Goal: Information Seeking & Learning: Learn about a topic

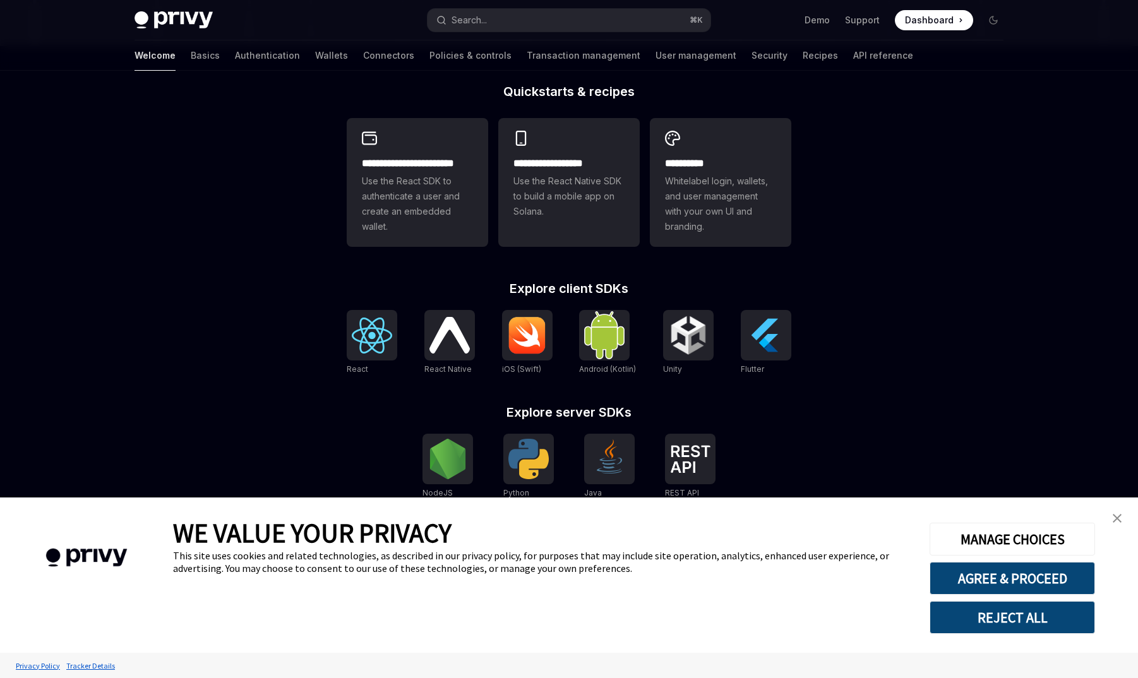
scroll to position [302, 0]
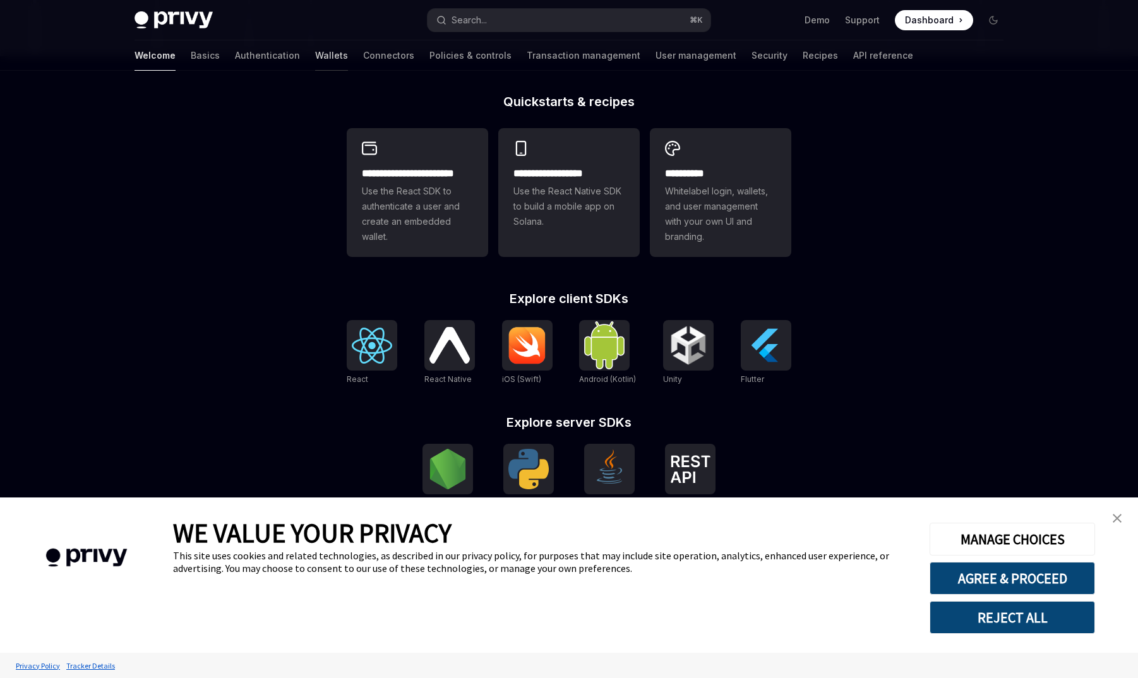
click at [315, 63] on link "Wallets" at bounding box center [331, 55] width 33 height 30
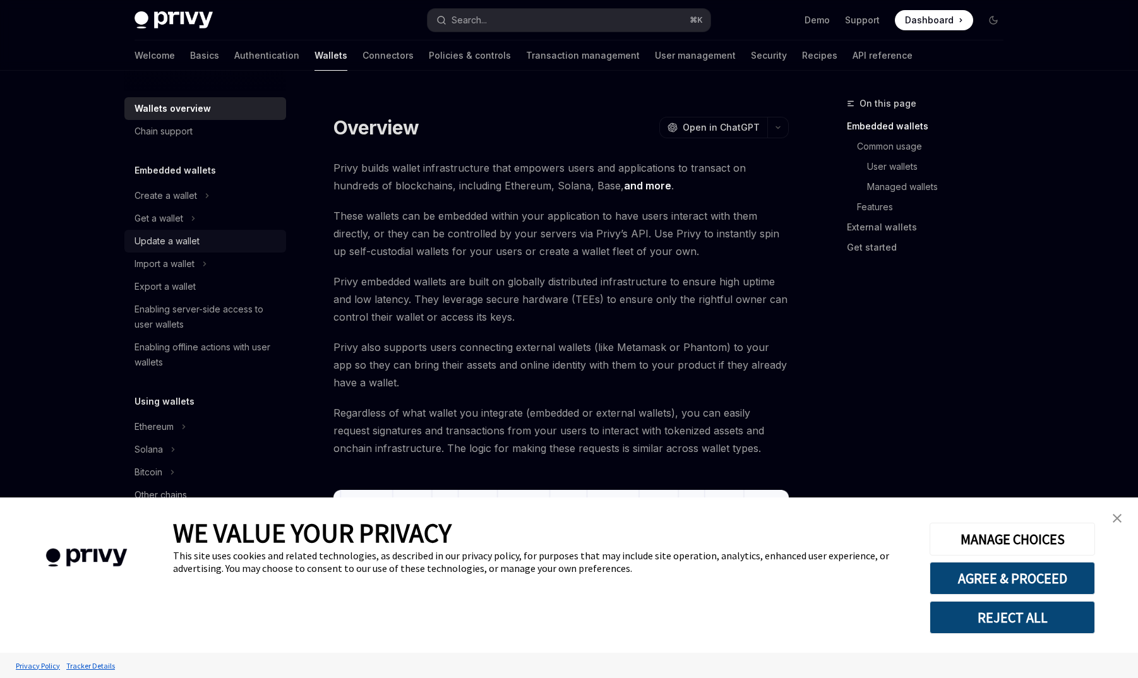
scroll to position [59, 0]
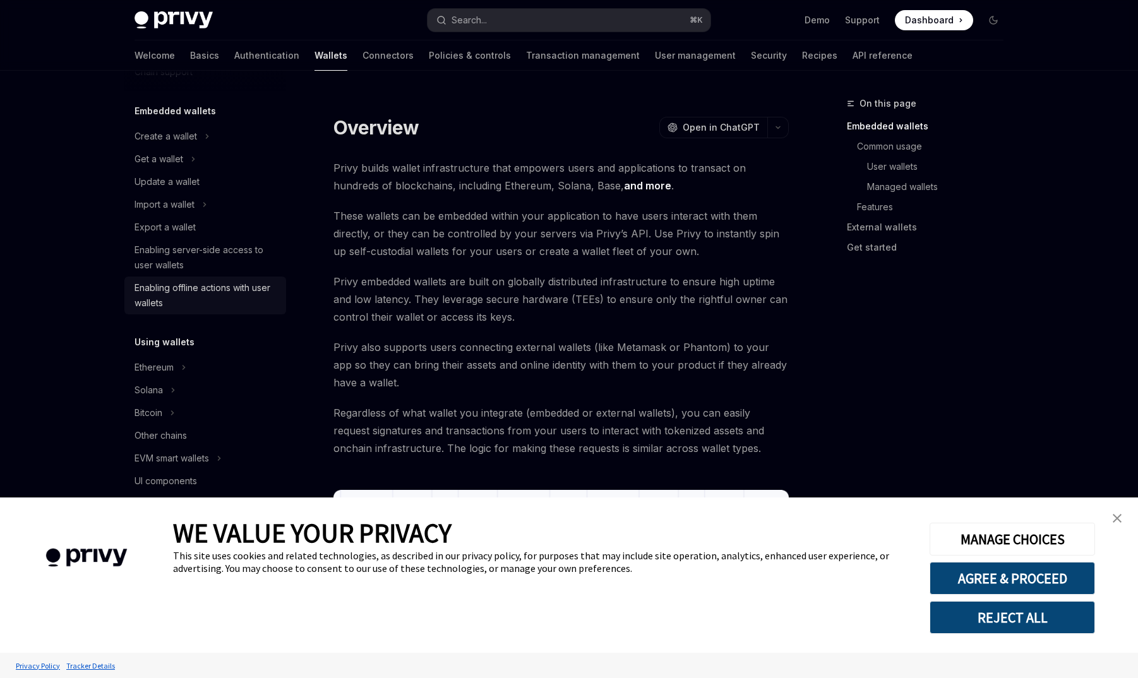
click at [204, 287] on div "Enabling offline actions with user wallets" at bounding box center [206, 295] width 144 height 30
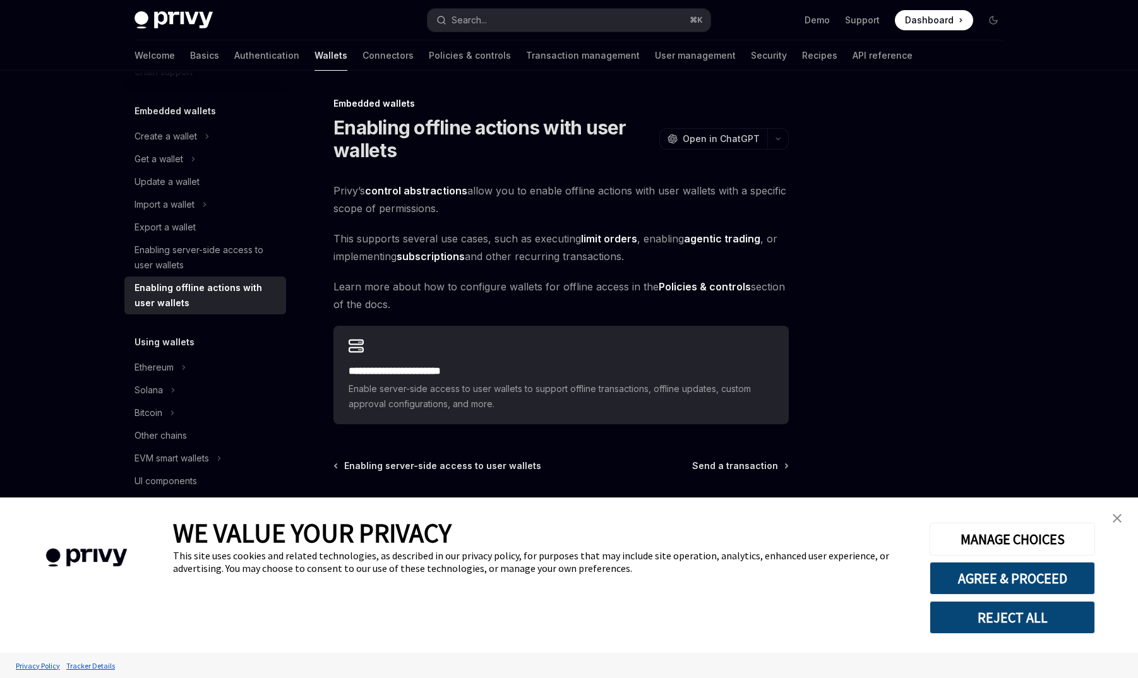
click at [476, 188] on span "Privy’s control abstractions allow you to enable offline actions with user wall…" at bounding box center [560, 199] width 455 height 35
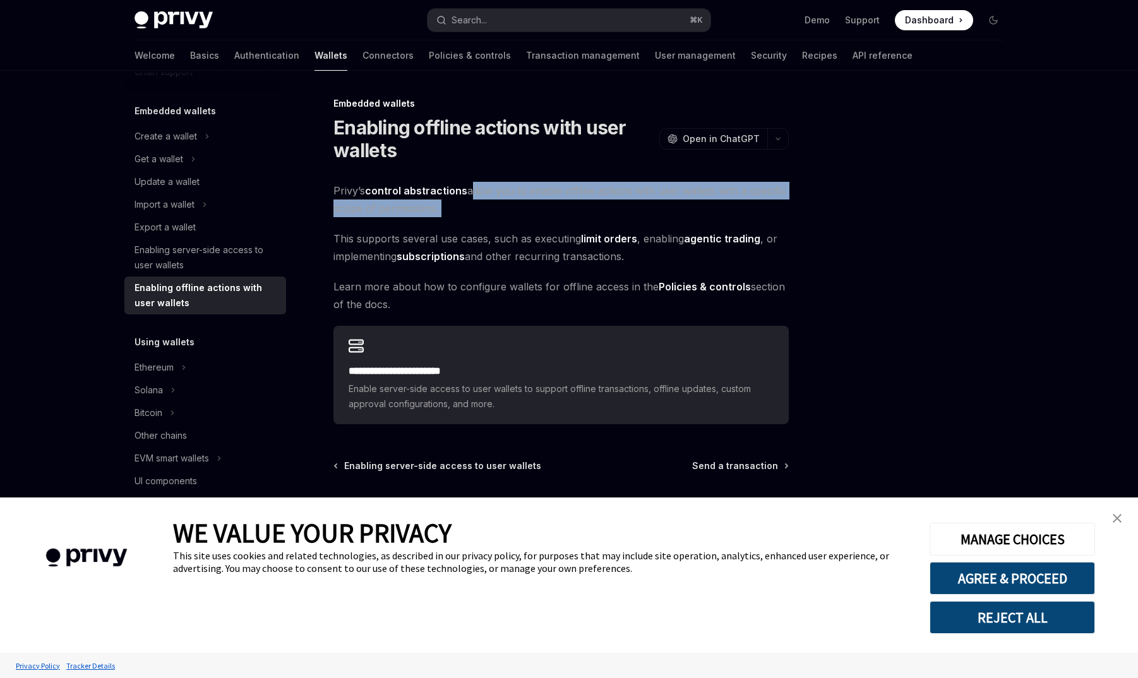
drag, startPoint x: 476, startPoint y: 188, endPoint x: 487, endPoint y: 211, distance: 25.7
click at [487, 212] on span "Privy’s control abstractions allow you to enable offline actions with user wall…" at bounding box center [560, 199] width 455 height 35
click at [487, 211] on span "Privy’s control abstractions allow you to enable offline actions with user wall…" at bounding box center [560, 199] width 455 height 35
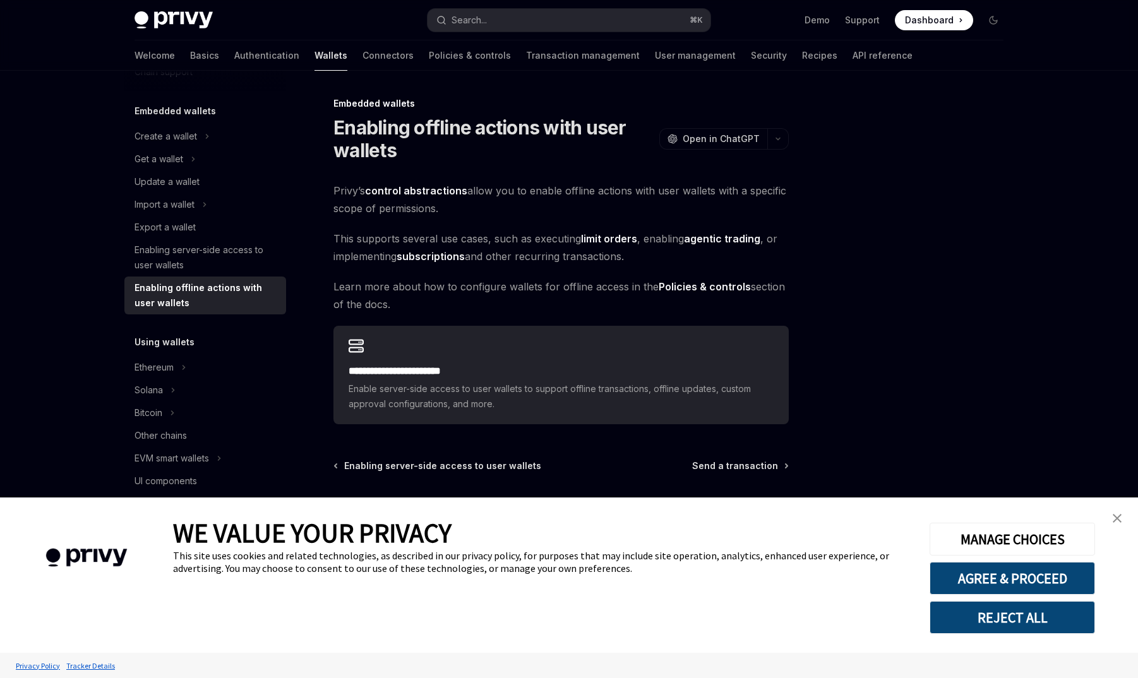
click at [487, 211] on span "Privy’s control abstractions allow you to enable offline actions with user wall…" at bounding box center [560, 199] width 455 height 35
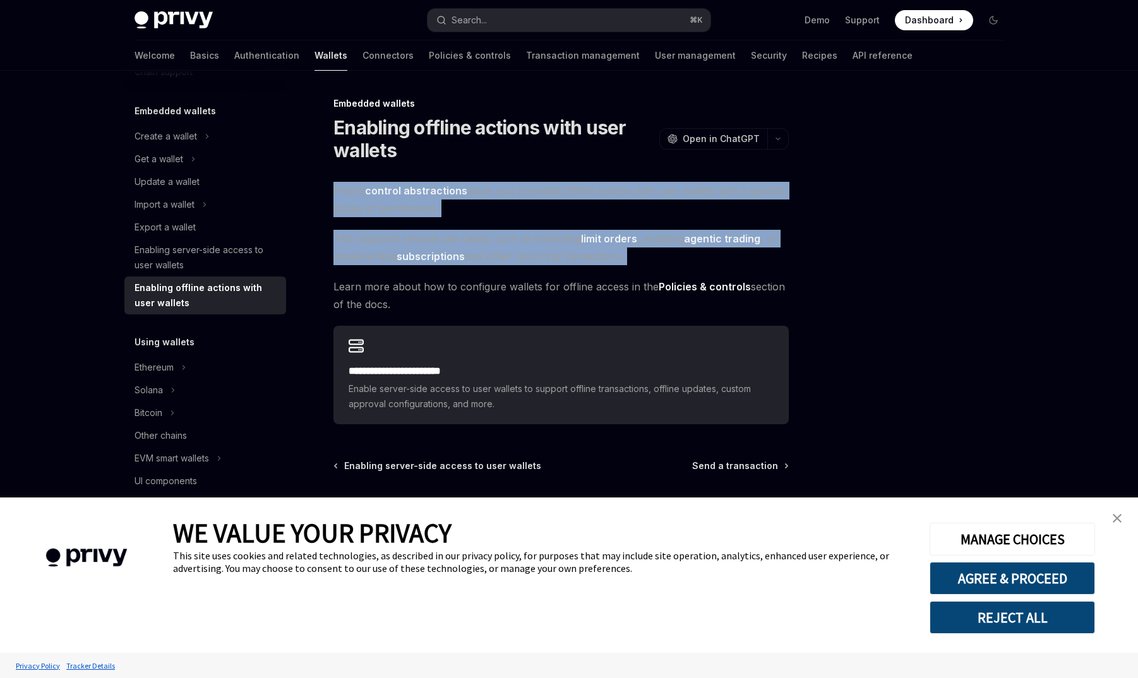
drag, startPoint x: 487, startPoint y: 211, endPoint x: 487, endPoint y: 235, distance: 24.0
click at [487, 235] on div "**********" at bounding box center [560, 303] width 455 height 242
click at [487, 235] on span "This supports several use cases, such as executing limit orders , enabling agen…" at bounding box center [560, 247] width 455 height 35
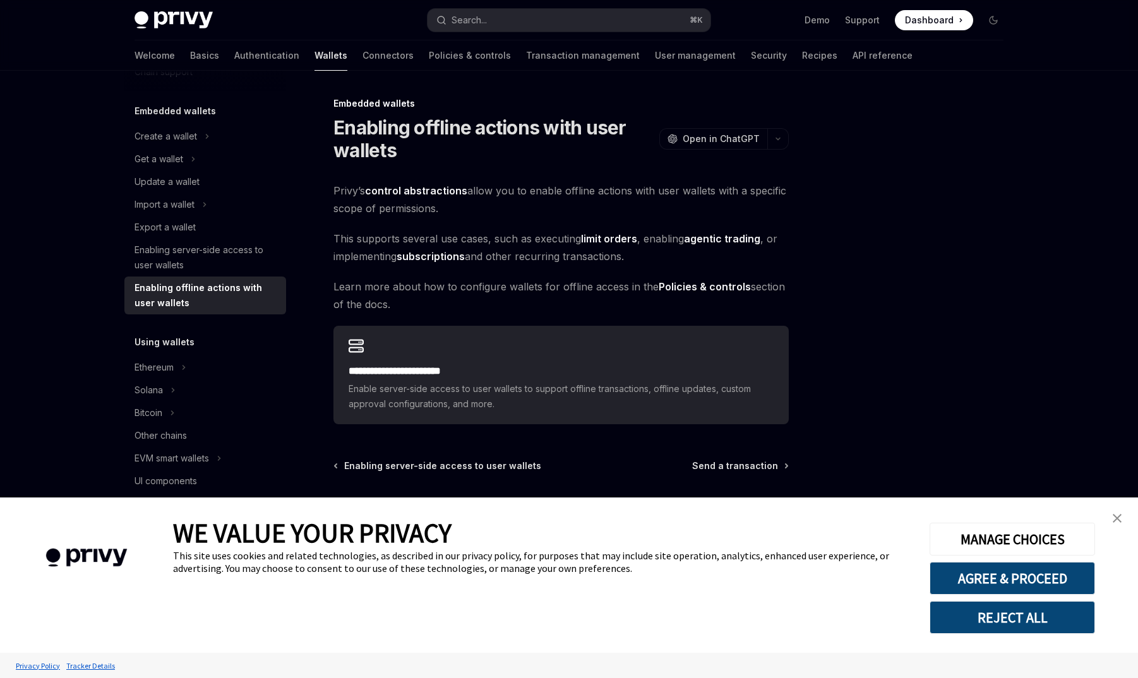
click at [487, 235] on span "This supports several use cases, such as executing limit orders , enabling agen…" at bounding box center [560, 247] width 455 height 35
click at [1114, 518] on img "close banner" at bounding box center [1116, 518] width 9 height 9
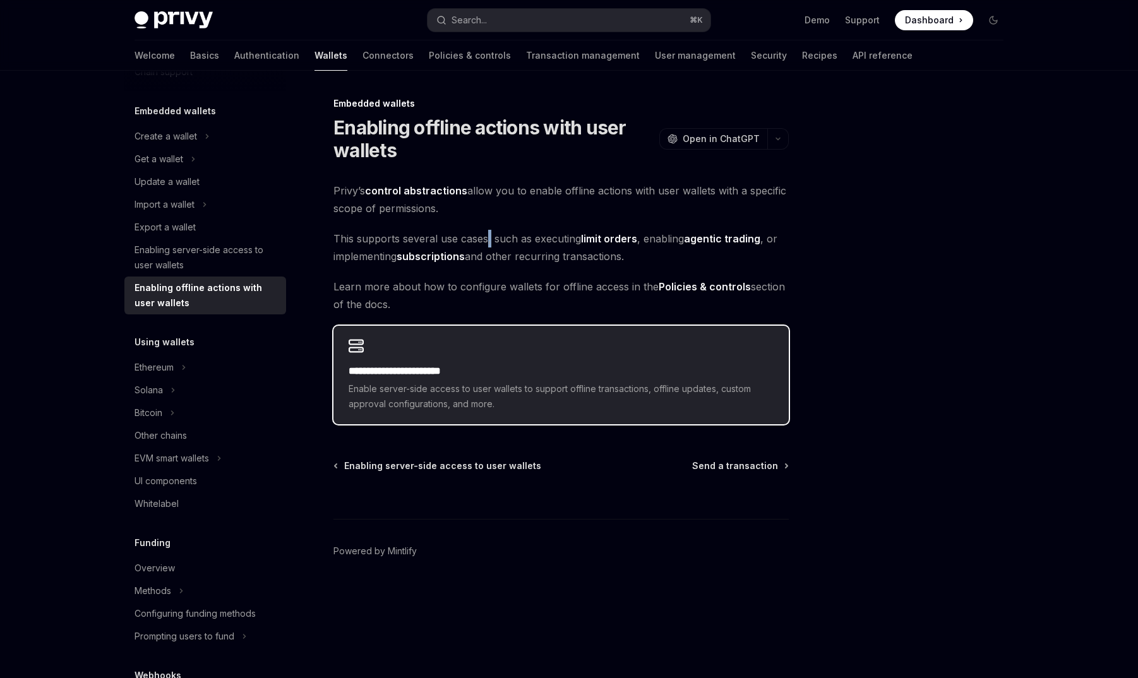
click at [611, 370] on h2 "**********" at bounding box center [561, 371] width 425 height 15
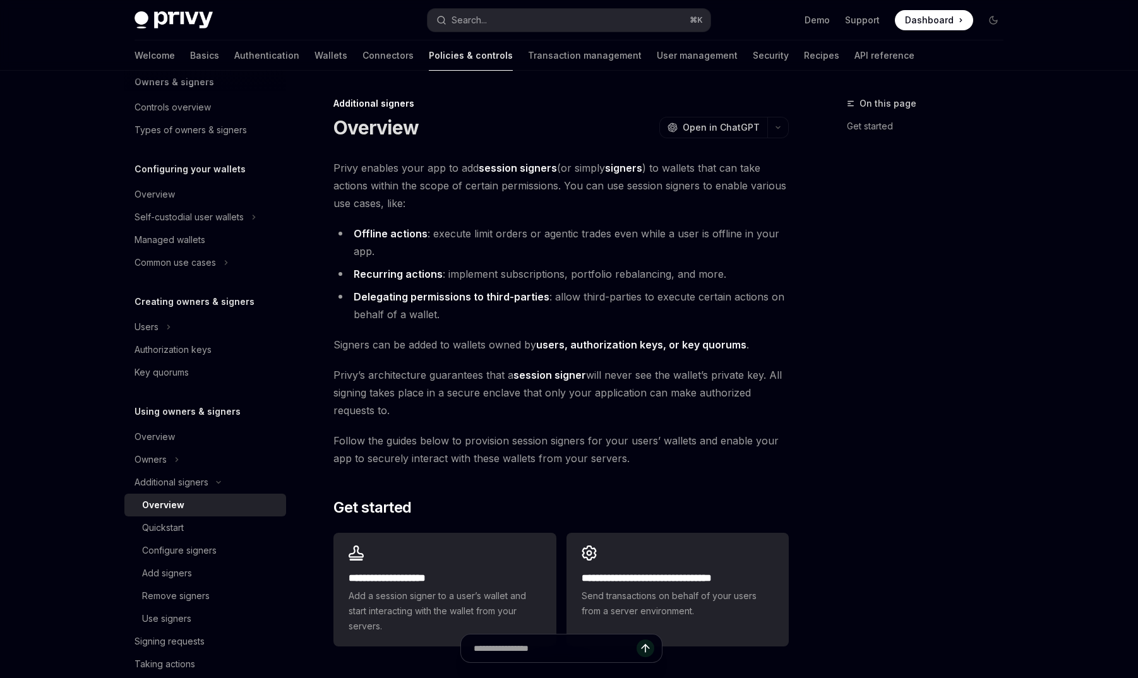
type textarea "*"
click at [410, 164] on span "Privy enables your app to add session signers (or simply signers ) to wallets t…" at bounding box center [560, 185] width 455 height 53
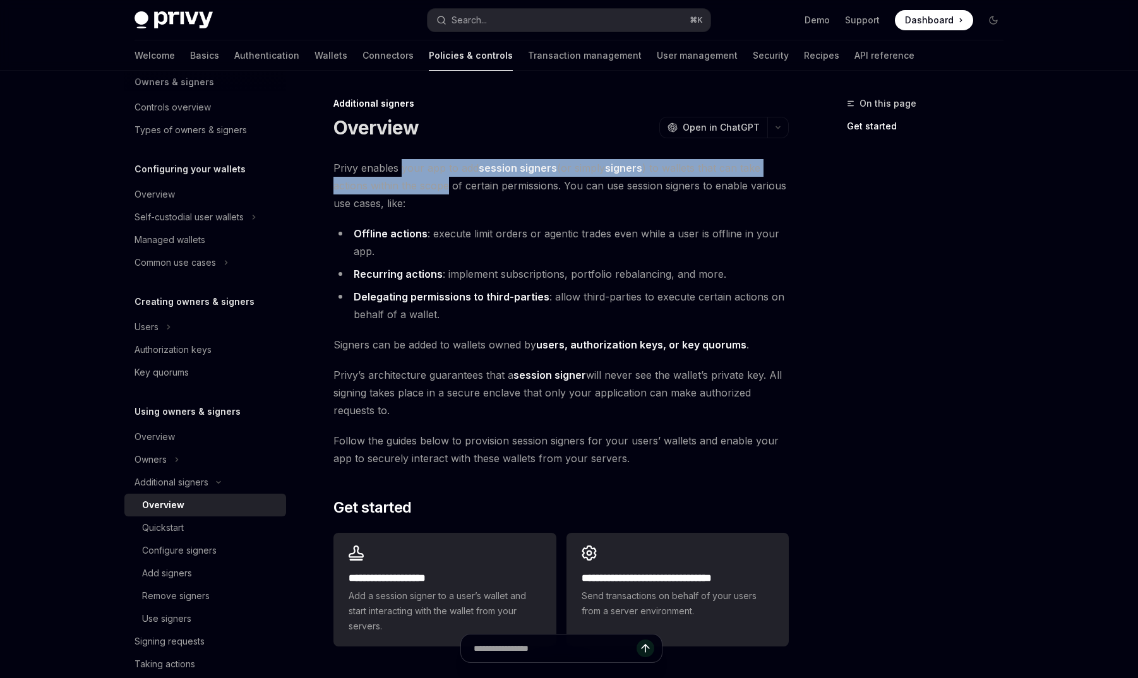
drag, startPoint x: 410, startPoint y: 164, endPoint x: 422, endPoint y: 184, distance: 23.2
click at [422, 185] on span "Privy enables your app to add session signers (or simply signers ) to wallets t…" at bounding box center [560, 185] width 455 height 53
click at [422, 184] on span "Privy enables your app to add session signers (or simply signers ) to wallets t…" at bounding box center [560, 185] width 455 height 53
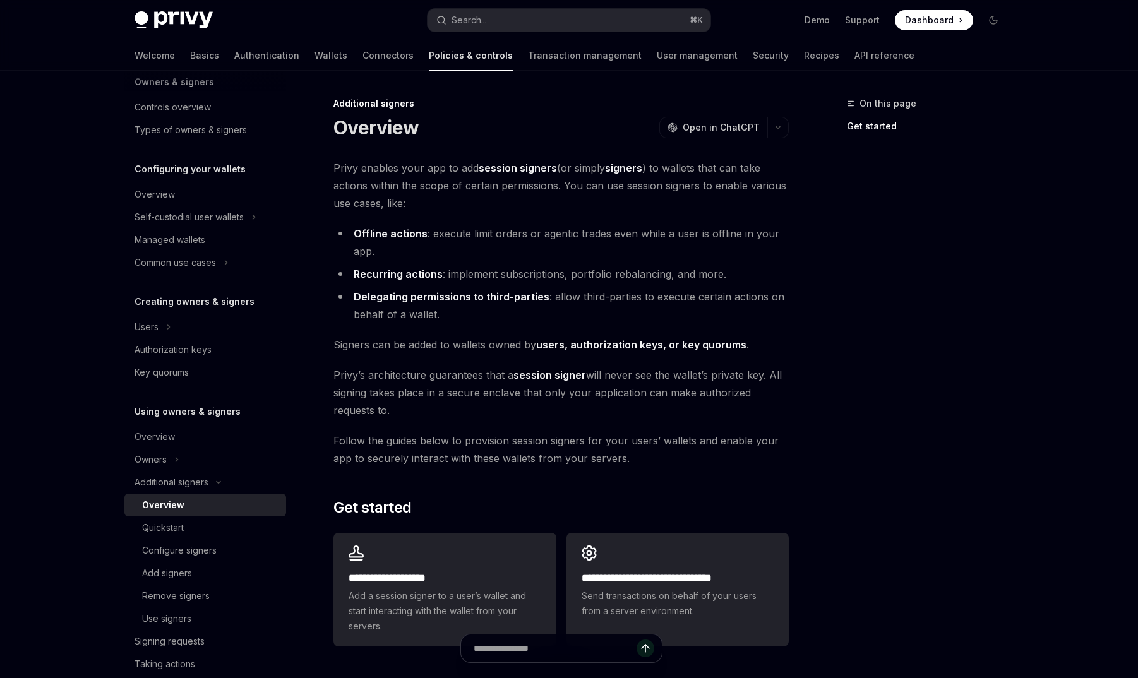
click at [422, 184] on span "Privy enables your app to add session signers (or simply signers ) to wallets t…" at bounding box center [560, 185] width 455 height 53
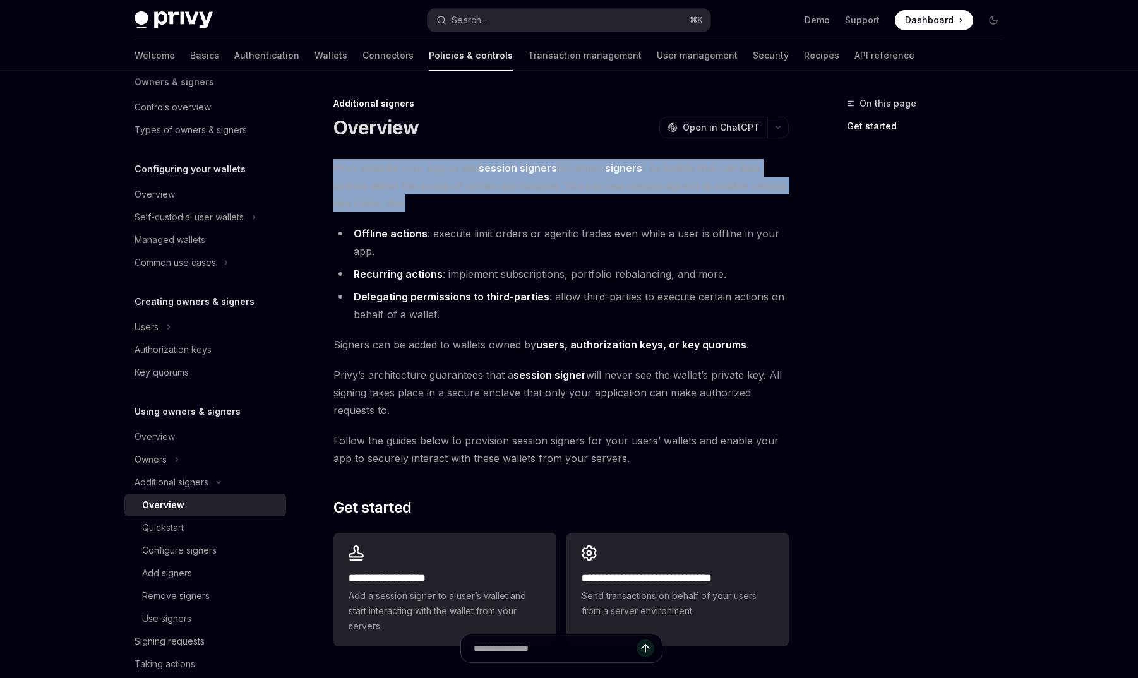
drag, startPoint x: 422, startPoint y: 184, endPoint x: 422, endPoint y: 200, distance: 15.2
click at [422, 201] on span "Privy enables your app to add session signers (or simply signers ) to wallets t…" at bounding box center [560, 185] width 455 height 53
click at [422, 200] on span "Privy enables your app to add session signers (or simply signers ) to wallets t…" at bounding box center [560, 185] width 455 height 53
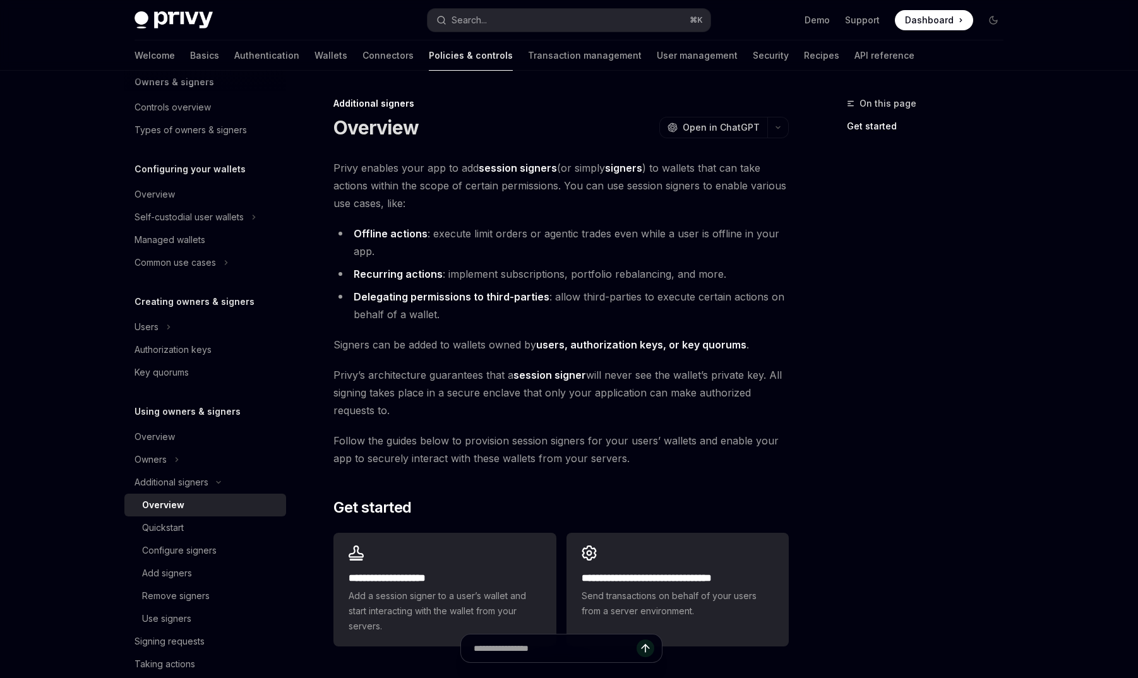
click at [422, 200] on span "Privy enables your app to add session signers (or simply signers ) to wallets t…" at bounding box center [560, 185] width 455 height 53
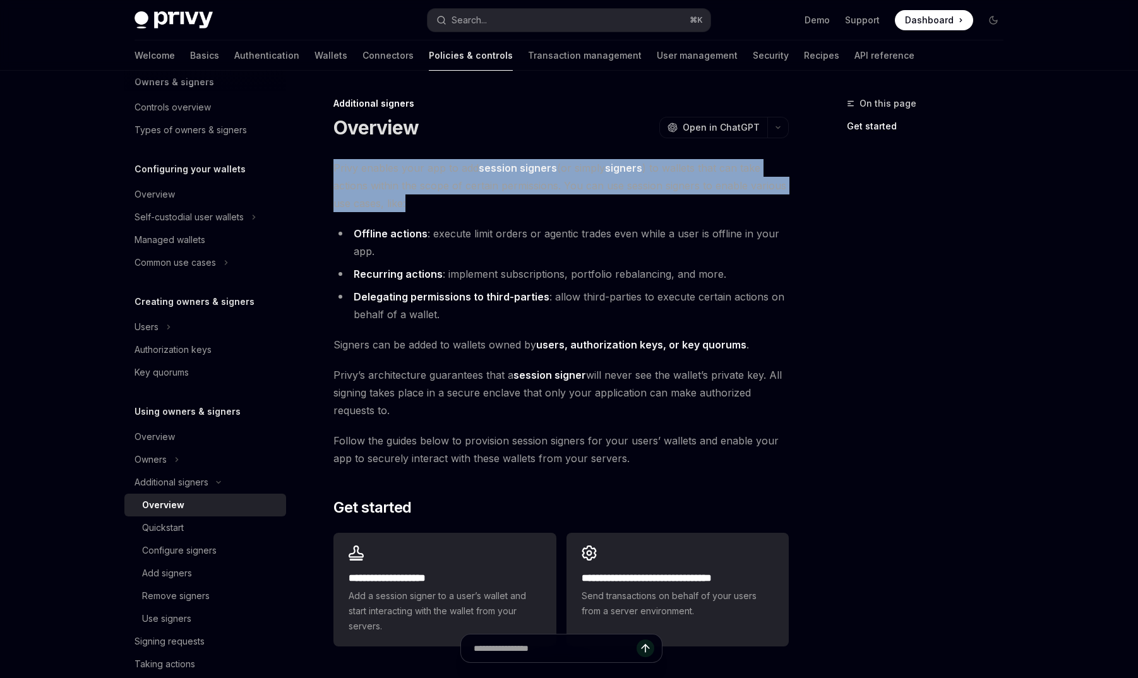
drag, startPoint x: 422, startPoint y: 200, endPoint x: 422, endPoint y: 185, distance: 14.5
click at [422, 186] on span "Privy enables your app to add session signers (or simply signers ) to wallets t…" at bounding box center [560, 185] width 455 height 53
click at [422, 185] on span "Privy enables your app to add session signers (or simply signers ) to wallets t…" at bounding box center [560, 185] width 455 height 53
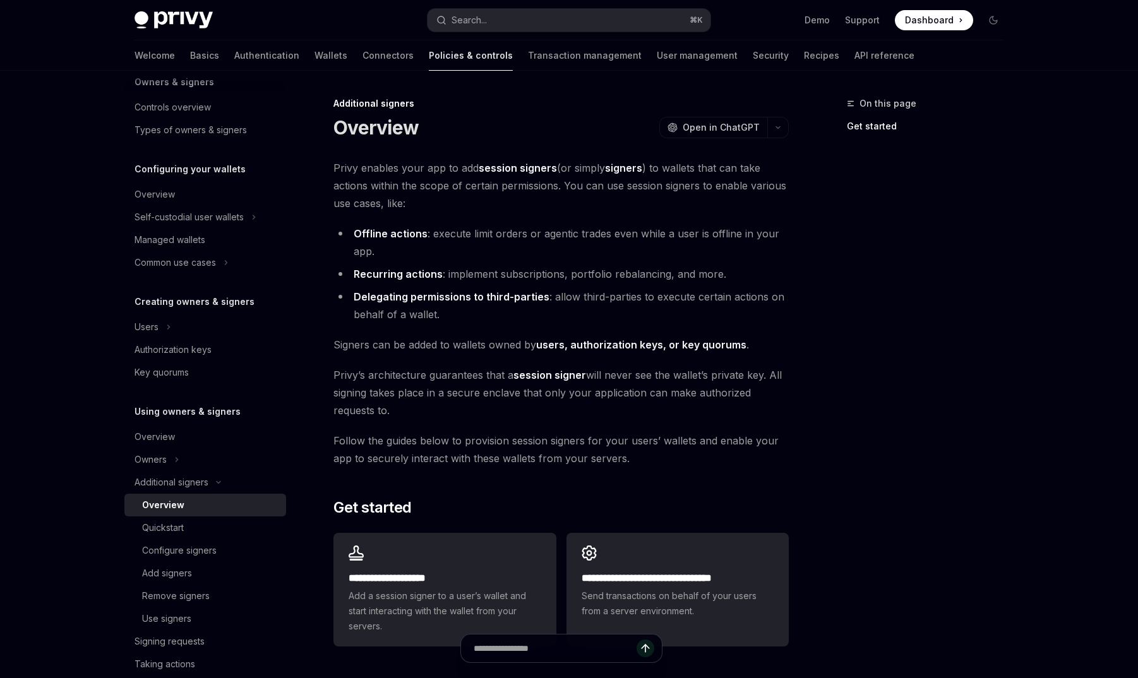
click at [422, 185] on span "Privy enables your app to add session signers (or simply signers ) to wallets t…" at bounding box center [560, 185] width 455 height 53
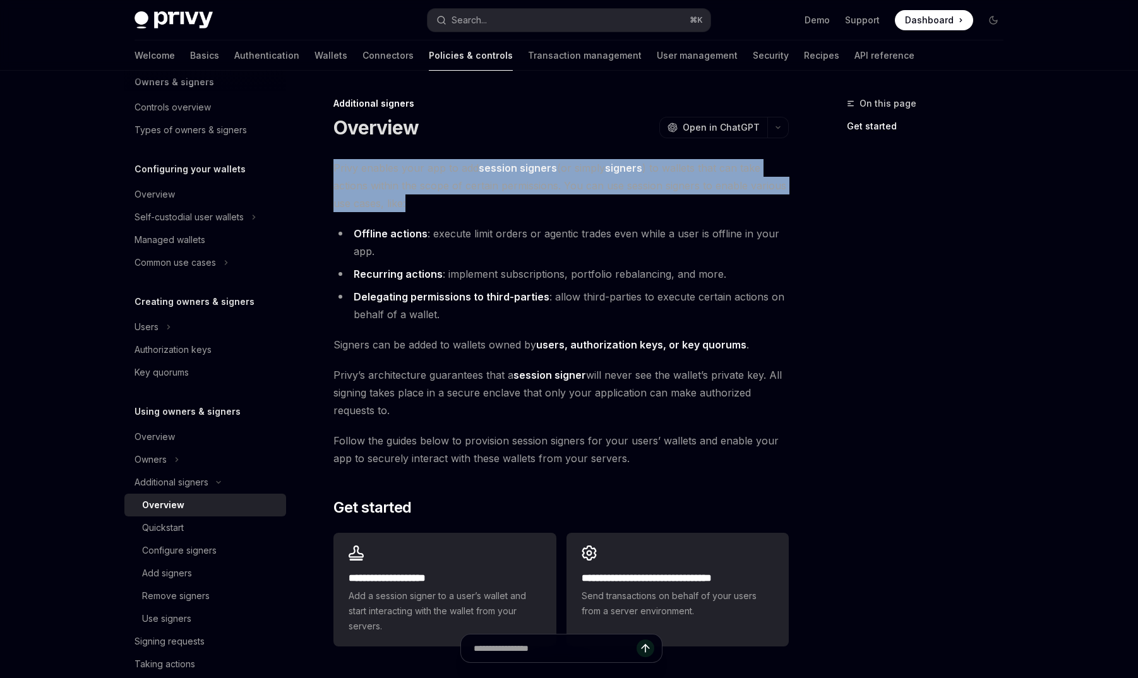
drag, startPoint x: 422, startPoint y: 185, endPoint x: 419, endPoint y: 208, distance: 23.5
click at [420, 209] on span "Privy enables your app to add session signers (or simply signers ) to wallets t…" at bounding box center [560, 185] width 455 height 53
click at [432, 243] on li "Offline actions : execute limit orders or agentic trades even while a user is o…" at bounding box center [560, 242] width 455 height 35
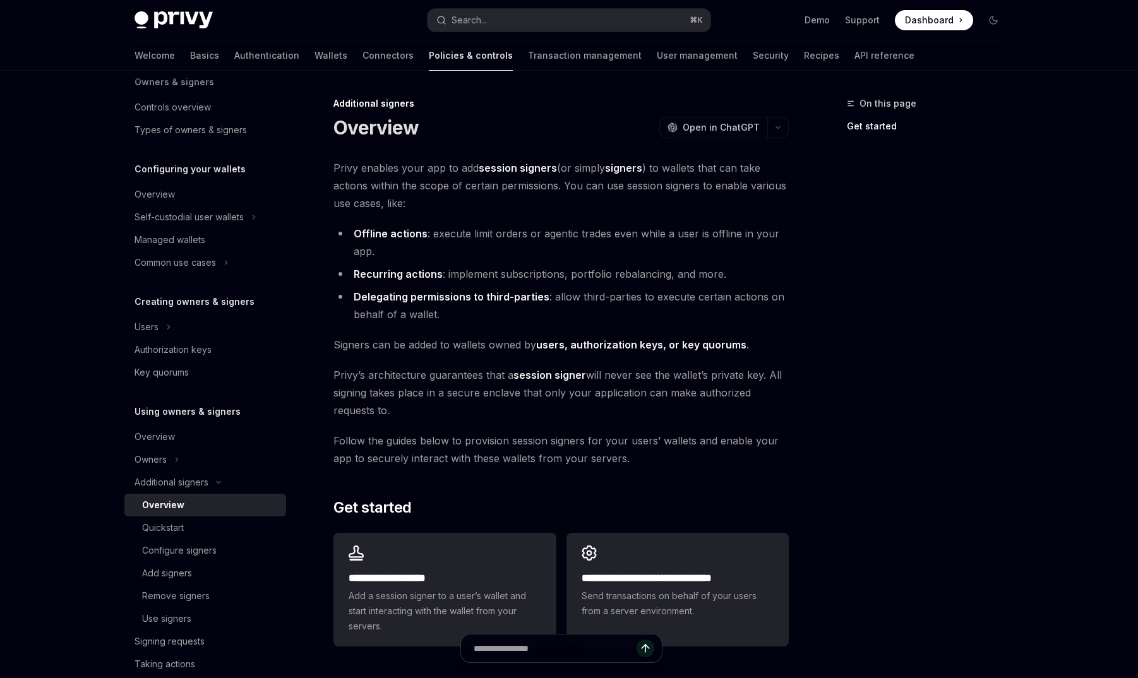
click at [432, 243] on li "Offline actions : execute limit orders or agentic trades even while a user is o…" at bounding box center [560, 242] width 455 height 35
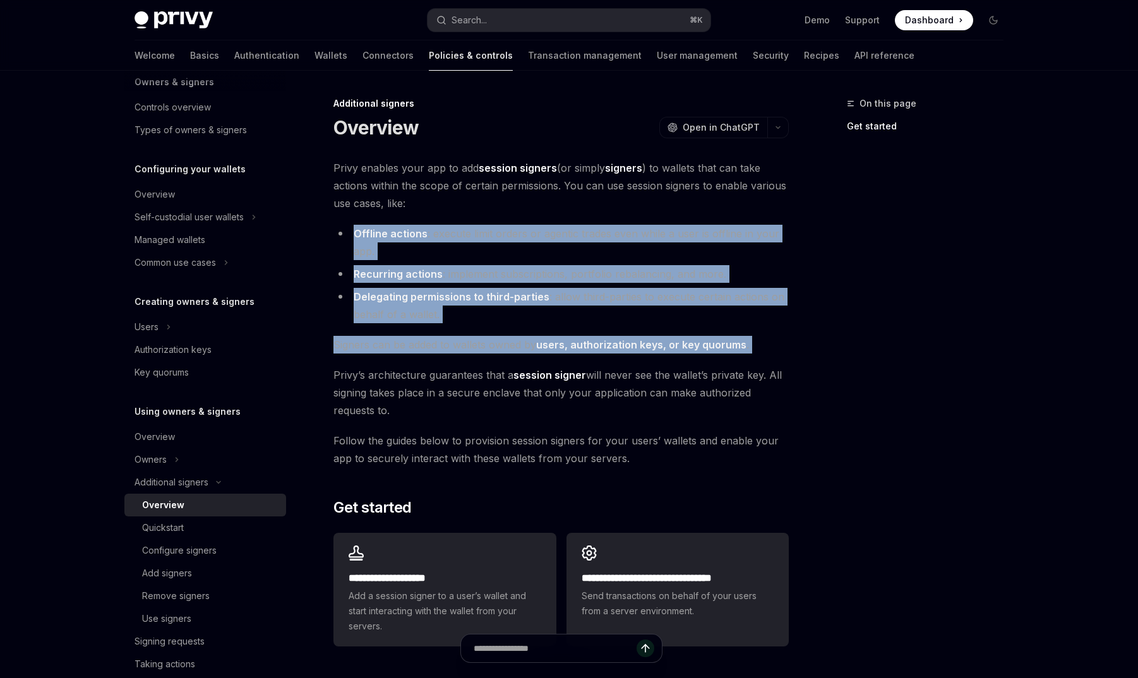
drag, startPoint x: 432, startPoint y: 243, endPoint x: 443, endPoint y: 325, distance: 82.8
click at [444, 325] on div "**********" at bounding box center [560, 405] width 455 height 492
click at [443, 325] on div "**********" at bounding box center [560, 405] width 455 height 492
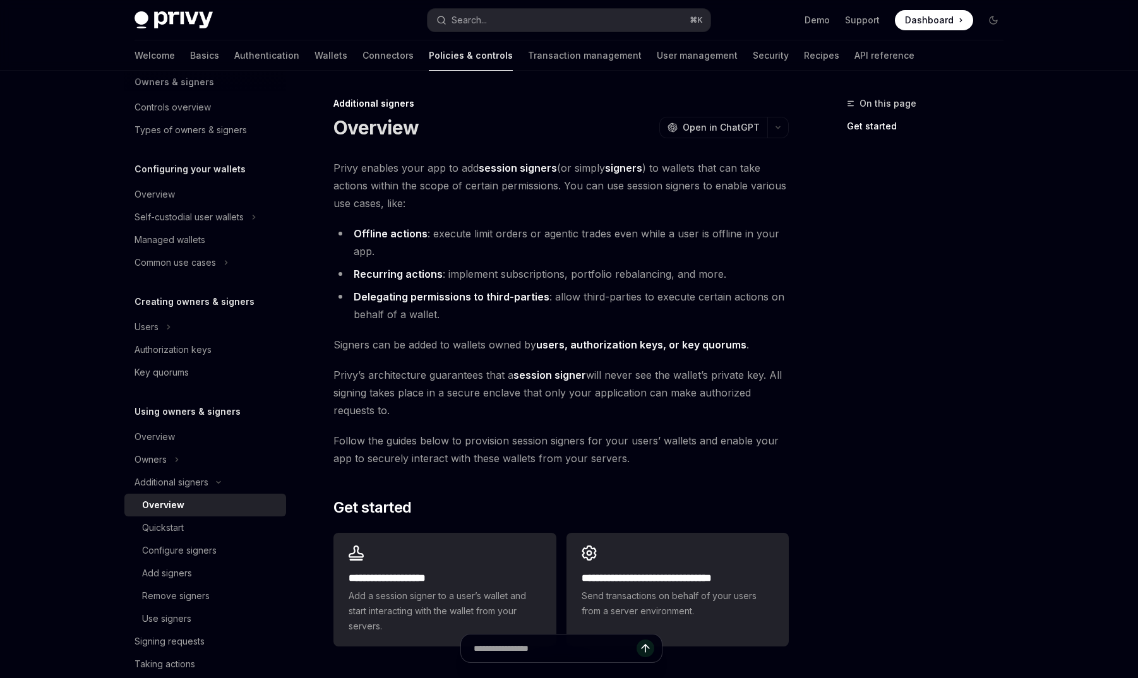
click at [443, 325] on div "**********" at bounding box center [560, 405] width 455 height 492
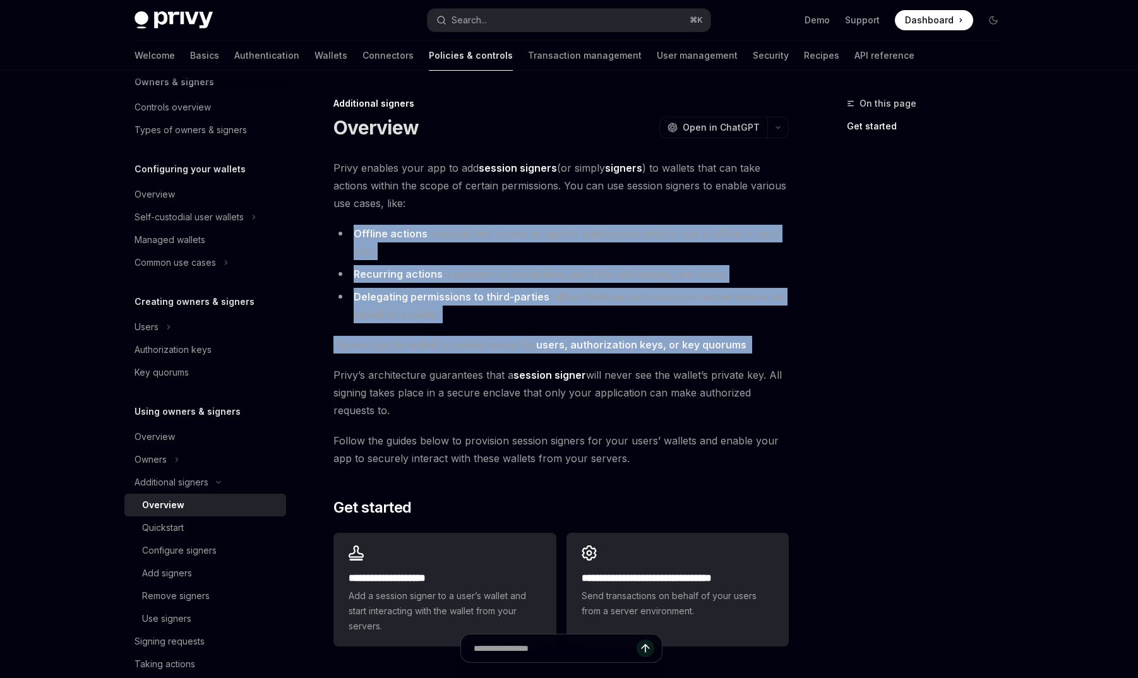
drag, startPoint x: 443, startPoint y: 325, endPoint x: 438, endPoint y: 222, distance: 103.0
click at [438, 222] on div "**********" at bounding box center [560, 405] width 455 height 492
